Goal: Check status: Check status

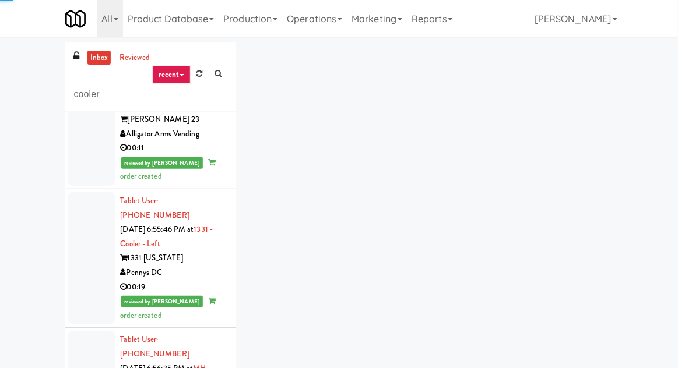
scroll to position [4067, 0]
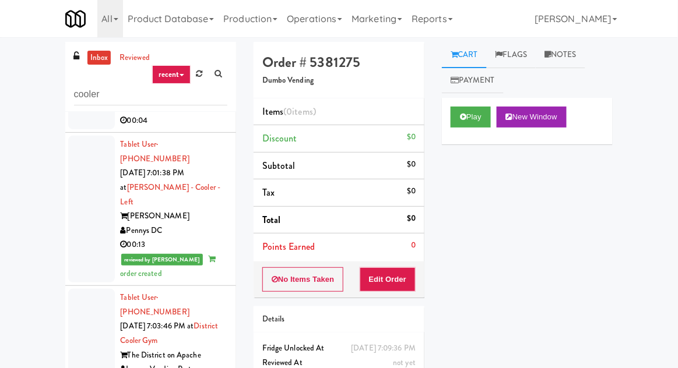
scroll to position [4640, 0]
